Goal: Task Accomplishment & Management: Use online tool/utility

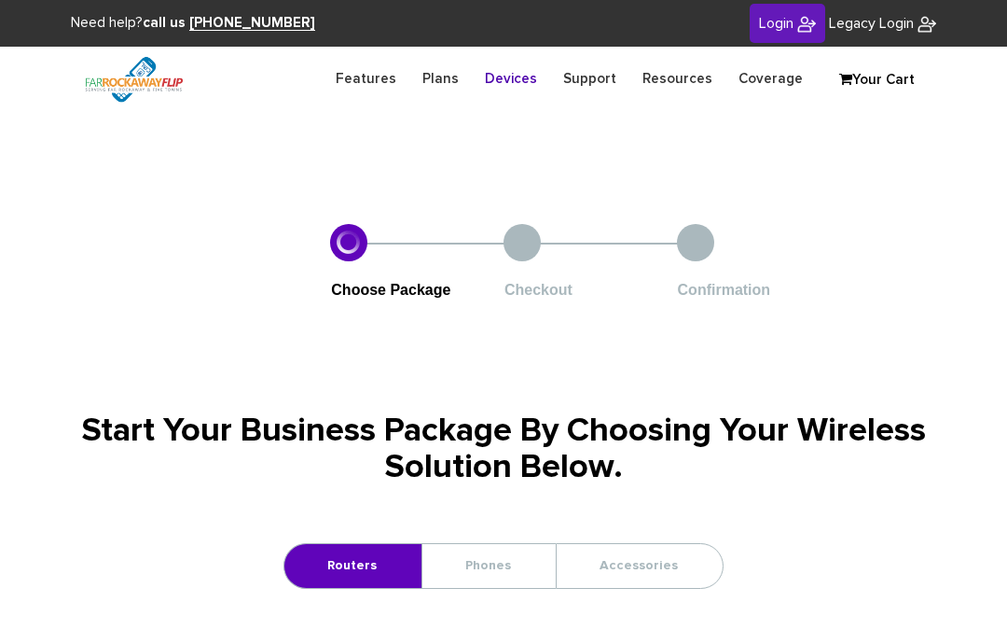
click at [168, 82] on img at bounding box center [134, 79] width 128 height 65
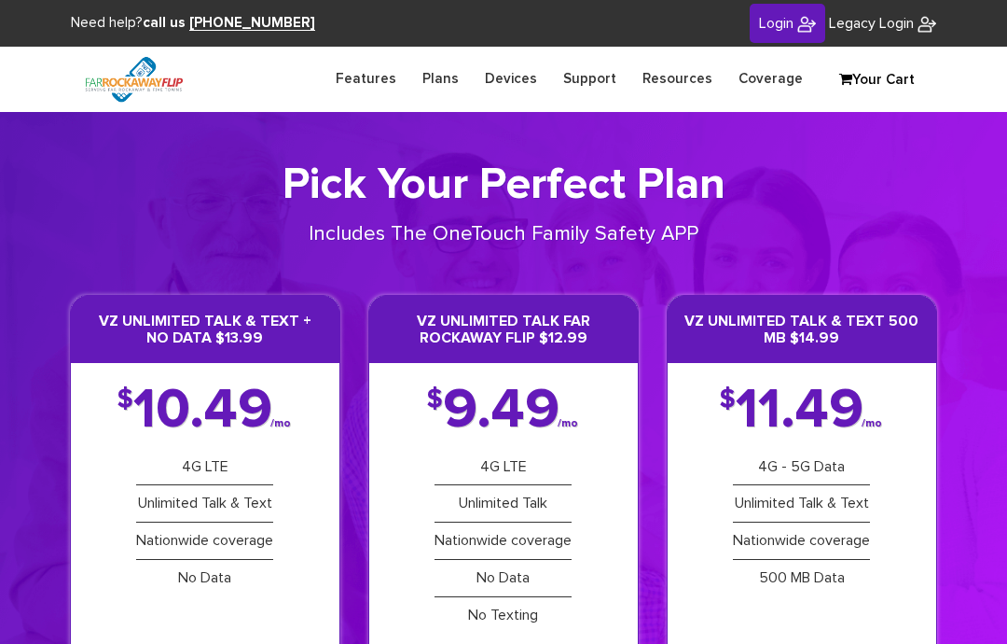
click at [447, 78] on link "Plans" at bounding box center [440, 79] width 62 height 36
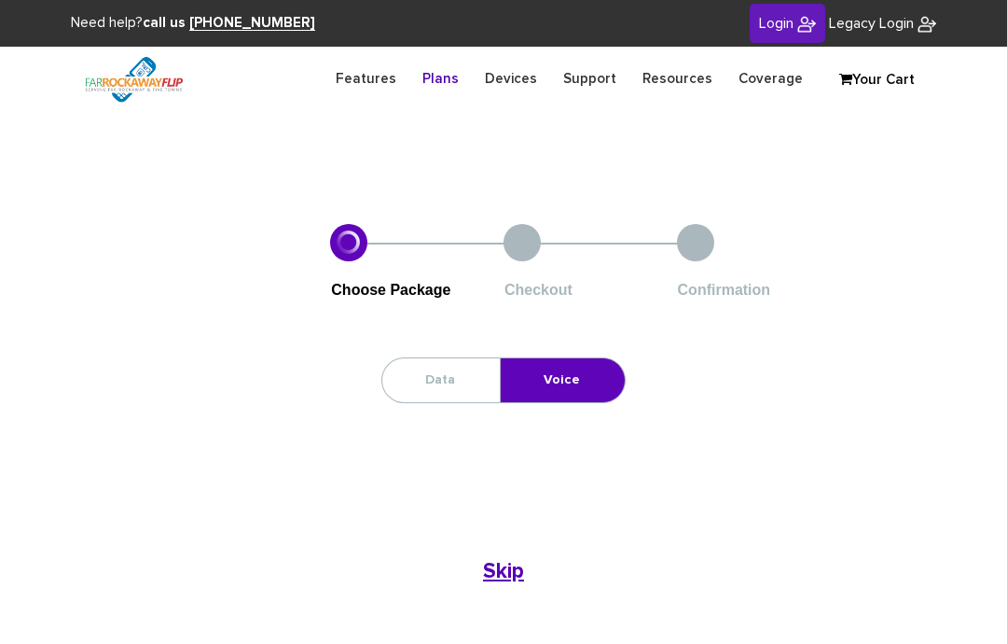
click at [532, 79] on link "Devices" at bounding box center [511, 79] width 78 height 36
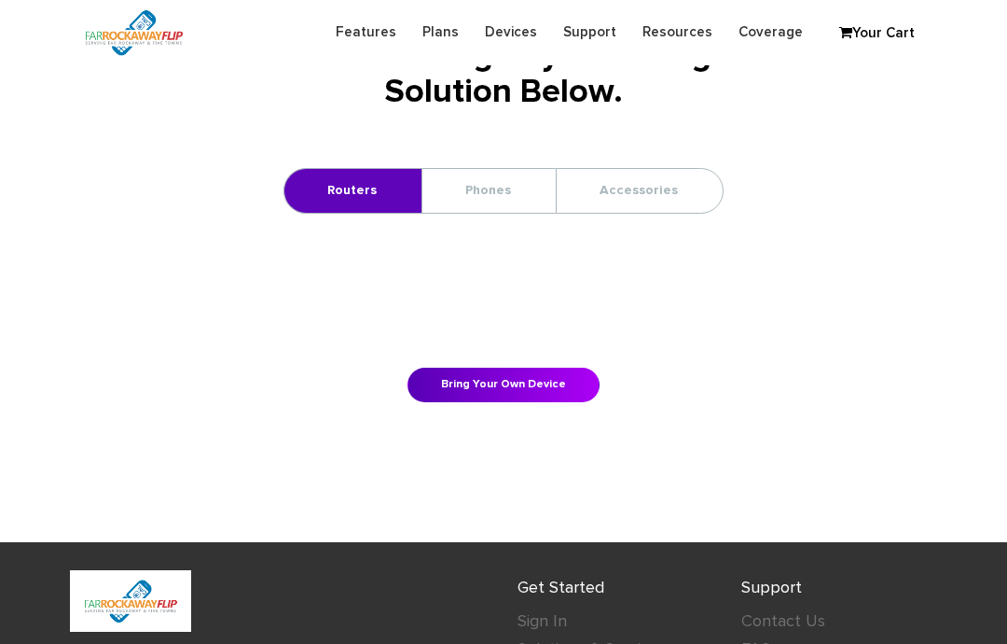
scroll to position [309, 0]
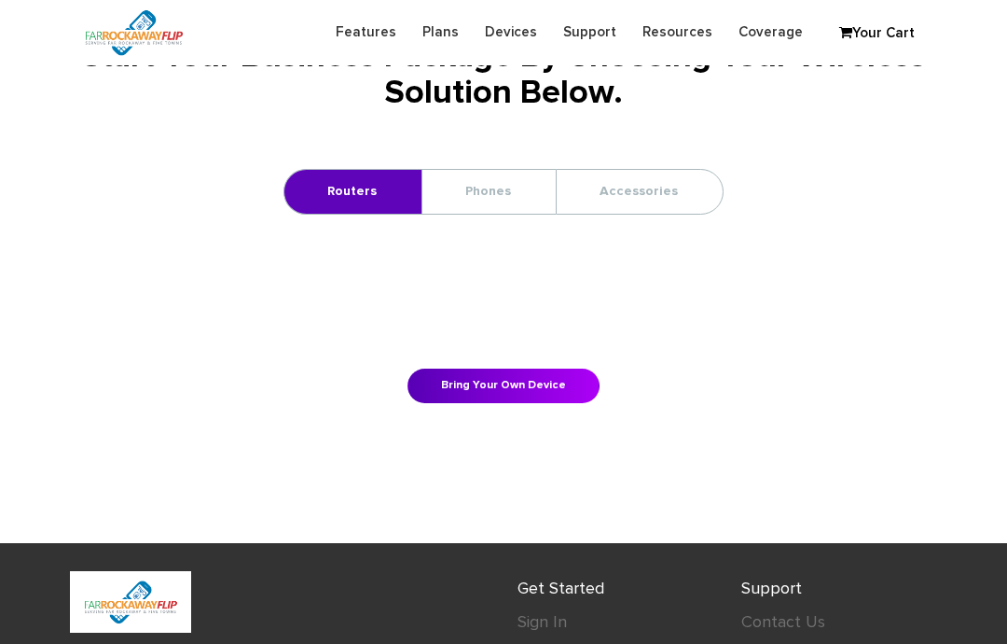
click at [495, 192] on link "Phones" at bounding box center [489, 192] width 132 height 44
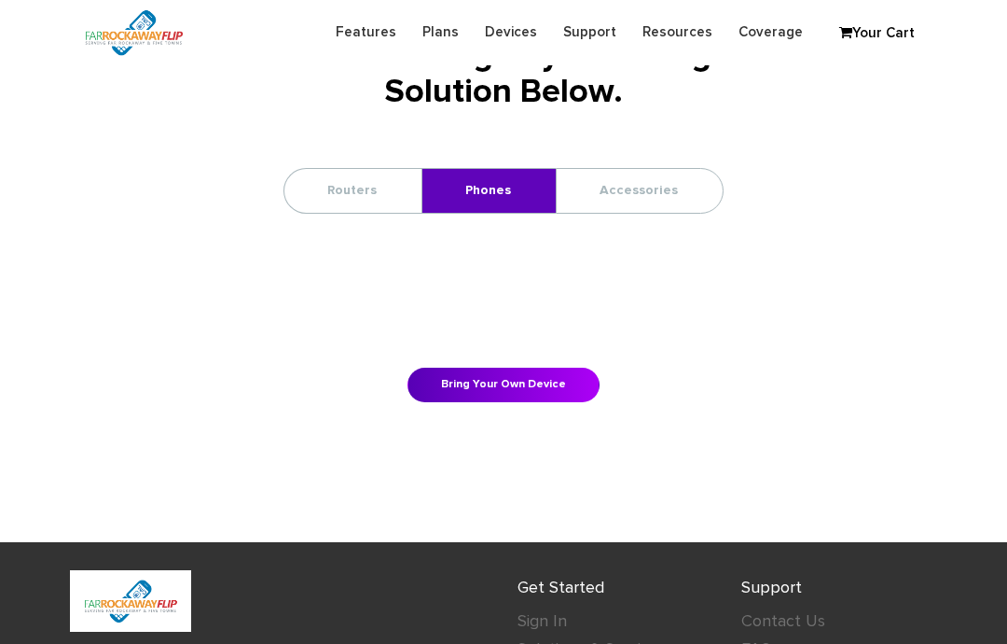
scroll to position [335, 0]
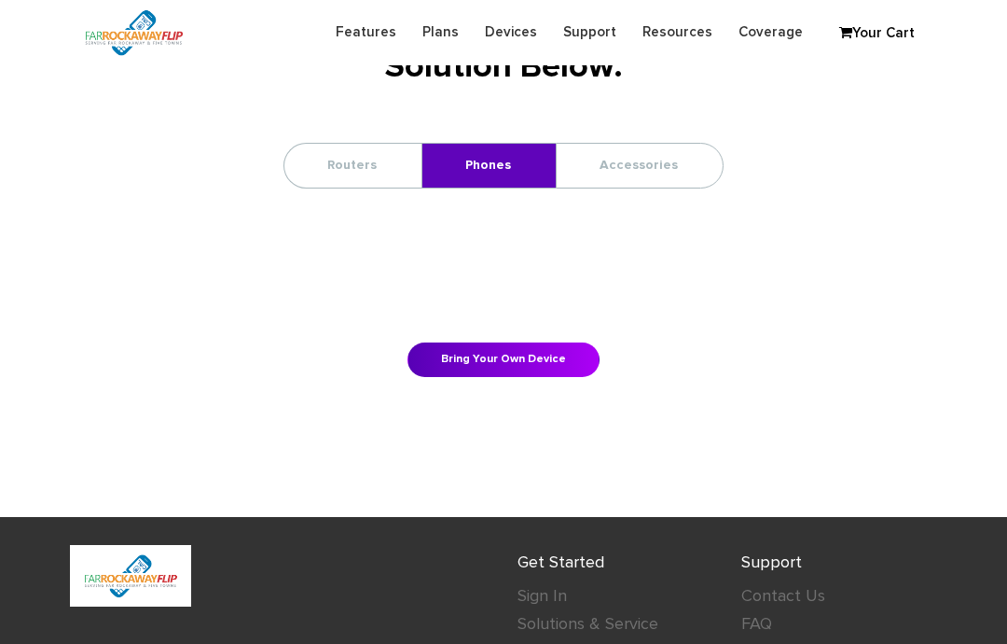
click at [544, 355] on link "Bring Your Own Device" at bounding box center [504, 359] width 192 height 35
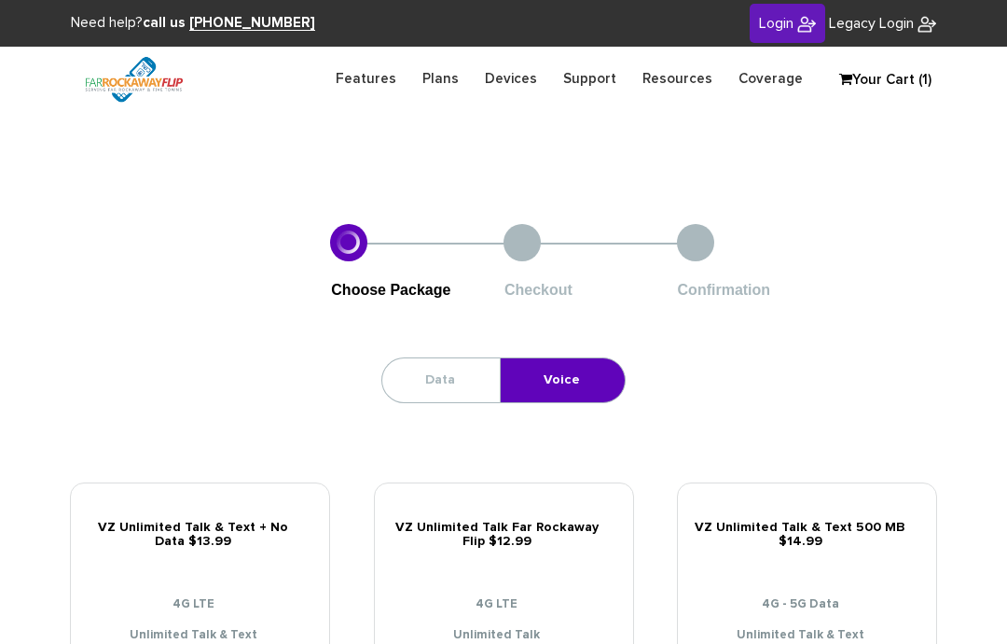
click at [541, 78] on link "Devices" at bounding box center [511, 79] width 78 height 36
